Goal: Transaction & Acquisition: Purchase product/service

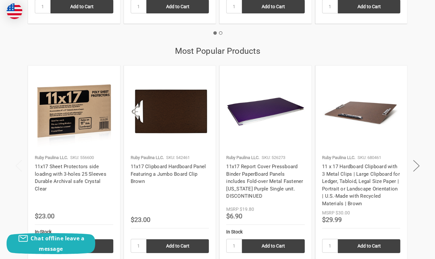
scroll to position [820, 0]
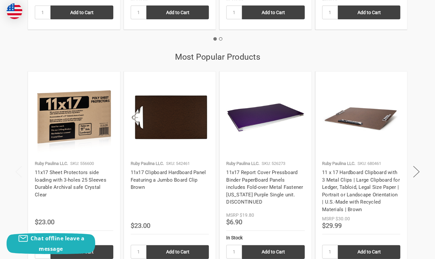
click at [253, 122] on img at bounding box center [265, 117] width 78 height 78
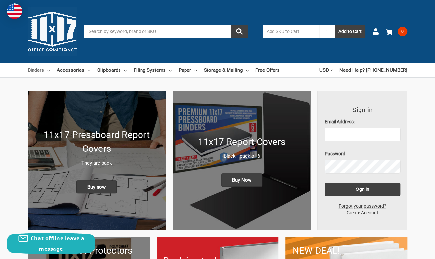
click at [49, 70] on icon at bounding box center [48, 71] width 3 height 3
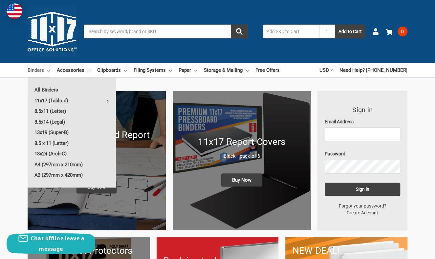
click at [56, 102] on link "11x17 (Tabloid)" at bounding box center [72, 100] width 88 height 10
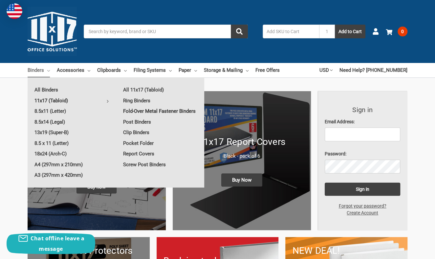
click at [156, 112] on link "Fold-Over Metal Fastener Binders" at bounding box center [160, 111] width 88 height 10
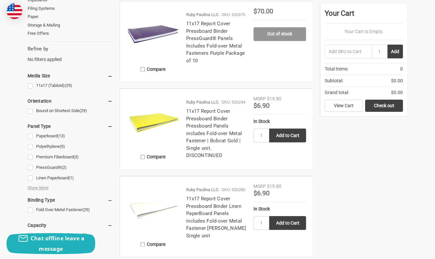
scroll to position [262, 0]
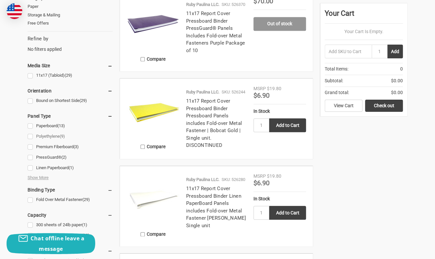
click at [31, 137] on link "Polyethylene (9)" at bounding box center [70, 136] width 85 height 9
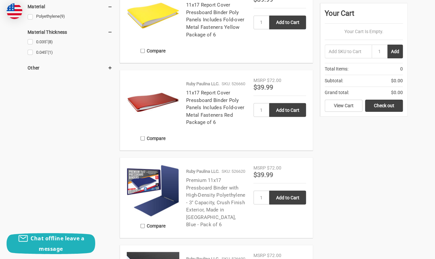
scroll to position [558, 0]
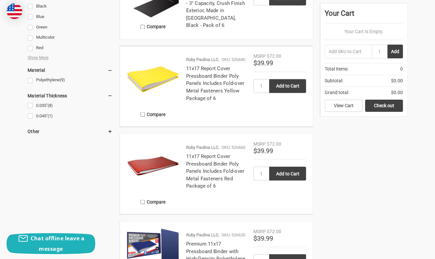
click at [199, 96] on h4 "11x17 Report Cover Pressboard Binder Poly Panels Includes Fold-over Metal Faste…" at bounding box center [216, 83] width 60 height 37
click at [204, 87] on link "11x17 Report Cover Pressboard Binder Poly Panels Includes Fold-over Metal Faste…" at bounding box center [215, 83] width 58 height 35
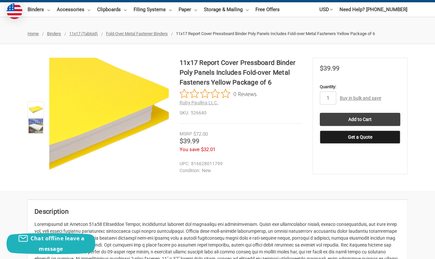
scroll to position [66, 0]
